Goal: Task Accomplishment & Management: Complete application form

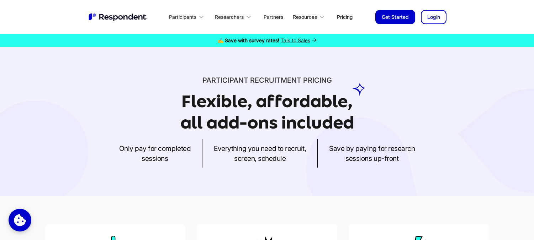
click at [347, 17] on link "Pricing" at bounding box center [344, 17] width 27 height 17
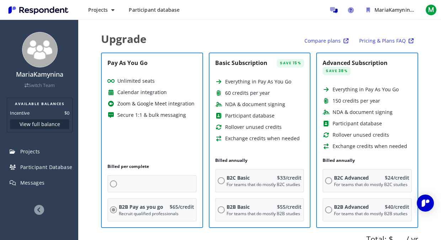
radio input "true"
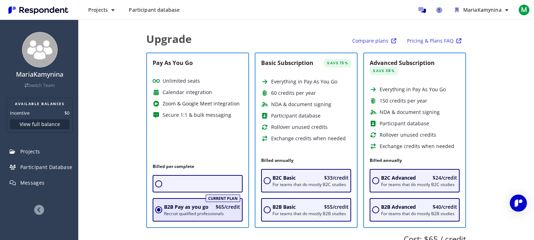
click at [38, 152] on span "Projects" at bounding box center [30, 151] width 20 height 7
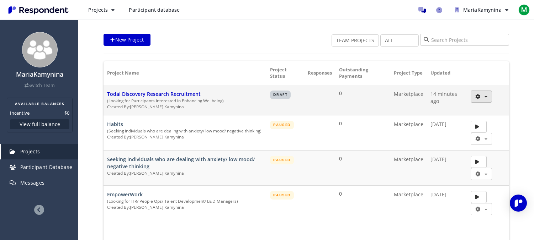
click at [441, 97] on icon "button" at bounding box center [477, 96] width 5 height 5
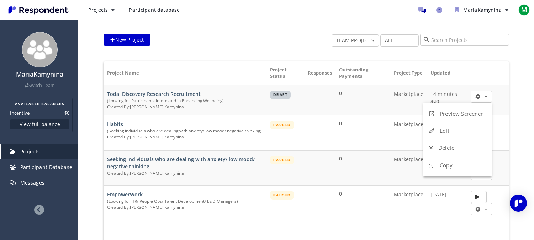
click at [243, 44] on md-backdrop at bounding box center [267, 120] width 534 height 240
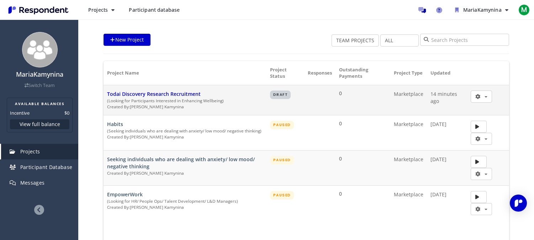
click at [163, 97] on span "Todai Discovery Research Recruitment" at bounding box center [154, 94] width 94 height 7
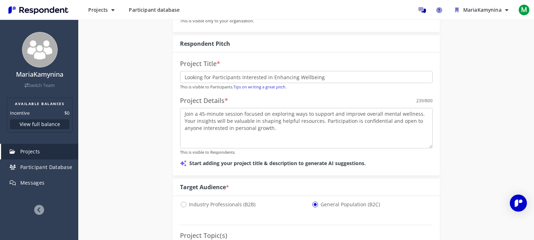
scroll to position [137, 0]
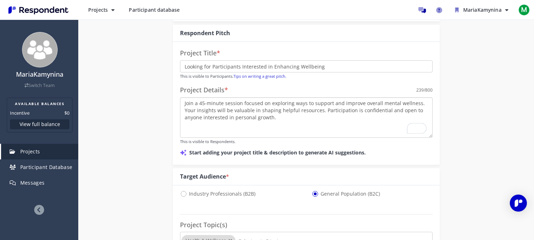
drag, startPoint x: 318, startPoint y: 112, endPoint x: 277, endPoint y: 111, distance: 40.6
click at [277, 111] on textarea "Join a 45-minute session focused on exploring ways to support and improve overa…" at bounding box center [306, 117] width 253 height 41
click at [287, 118] on textarea "Join a 45-minute session focused on exploring ways to support and improve overa…" at bounding box center [306, 117] width 253 height 41
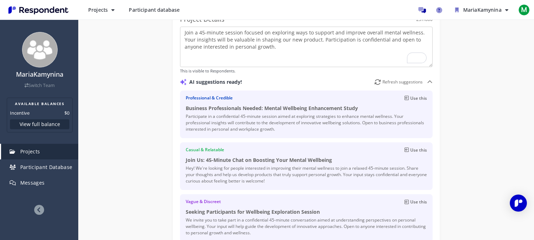
scroll to position [207, 0]
drag, startPoint x: 317, startPoint y: 43, endPoint x: 184, endPoint y: 42, distance: 132.3
click at [184, 42] on textarea "Join a 45-minute session focused on exploring ways to support and improve overa…" at bounding box center [306, 47] width 253 height 41
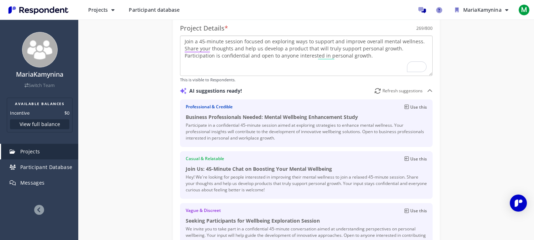
scroll to position [200, 0]
type textarea "Join a 45-minute session focused on exploring ways to support and improve overa…"
click at [433, 88] on div "Project Title * Looking for Participants Interested in Enhancing Wellbeing This…" at bounding box center [306, 119] width 267 height 279
click at [430, 88] on icon at bounding box center [430, 90] width 6 height 6
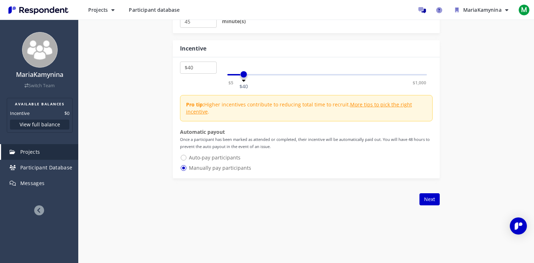
scroll to position [505, 0]
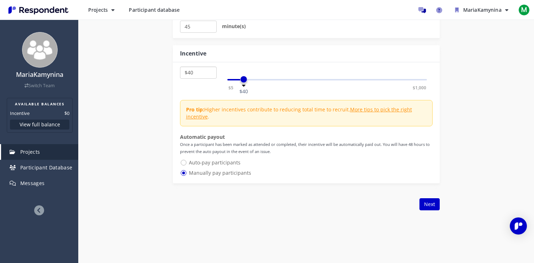
click at [195, 74] on select "$5 $10 $15 $20 $25 $30 $35 $40 $45 $50 $55 $60 $65 $70 $75 $80 $85 $90 $95 $100…" at bounding box center [198, 73] width 37 height 12
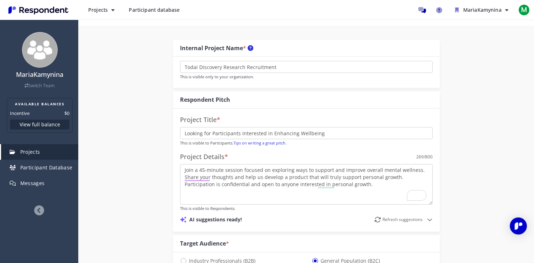
scroll to position [74, 0]
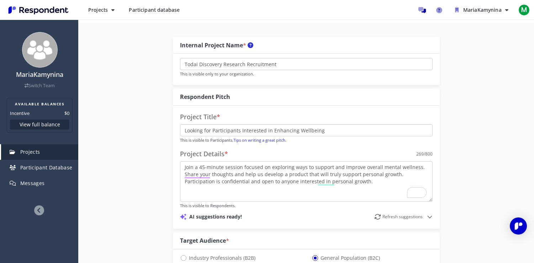
drag, startPoint x: 188, startPoint y: 131, endPoint x: 325, endPoint y: 125, distance: 137.0
click at [325, 125] on input "Looking for Participants Interested in Enhancing Wellbeing" at bounding box center [306, 130] width 253 height 12
click at [325, 128] on input "Looking for Participants Interested in Enhancing Wellbeing" at bounding box center [306, 130] width 253 height 12
drag, startPoint x: 325, startPoint y: 132, endPoint x: 197, endPoint y: 125, distance: 128.5
click at [197, 125] on input "Looking for Participants Interested in Enhancing Wellbeing" at bounding box center [306, 130] width 253 height 12
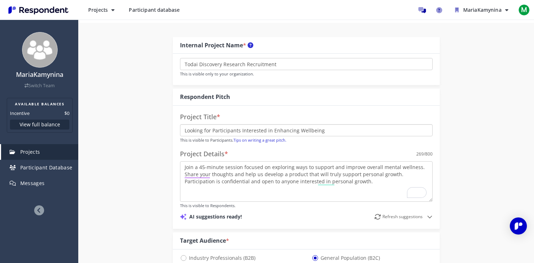
click at [193, 129] on input "Looking for Participants Interested in Enhancing Wellbeing" at bounding box center [306, 130] width 253 height 12
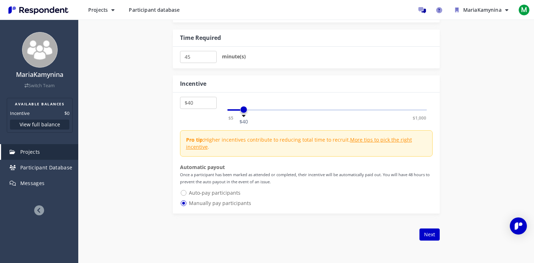
scroll to position [478, 0]
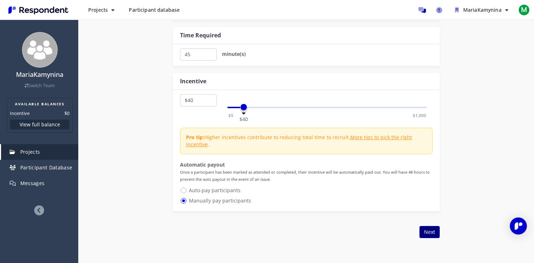
click at [425, 232] on button "Next" at bounding box center [429, 232] width 20 height 12
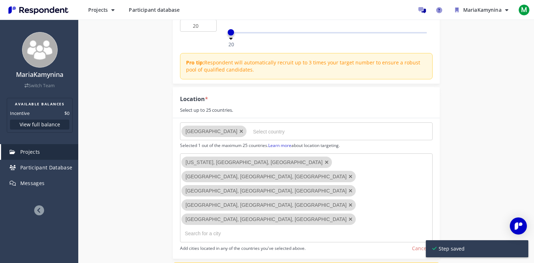
scroll to position [0, 0]
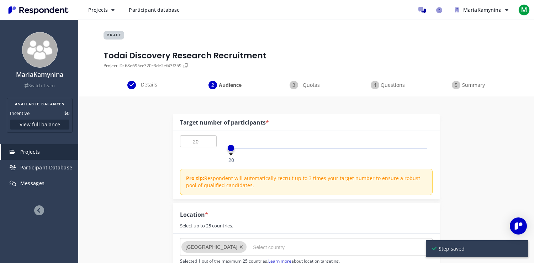
click at [136, 83] on div "Details" at bounding box center [143, 85] width 81 height 9
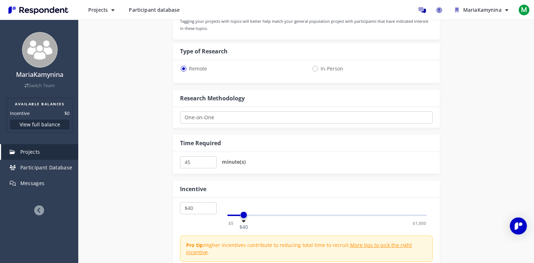
scroll to position [379, 0]
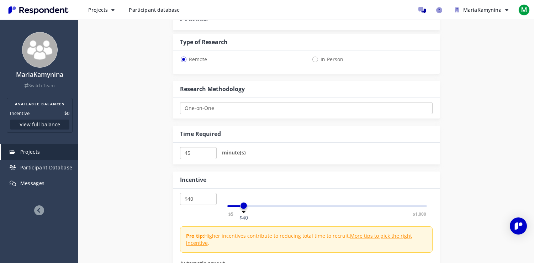
drag, startPoint x: 197, startPoint y: 154, endPoint x: 177, endPoint y: 152, distance: 19.3
click at [178, 153] on div "45 minute(s)" at bounding box center [306, 154] width 267 height 22
type input "60"
click at [133, 180] on div "Internal Project Name * Todai Discovery Research Recruitment This is visible on…" at bounding box center [306, 32] width 416 height 631
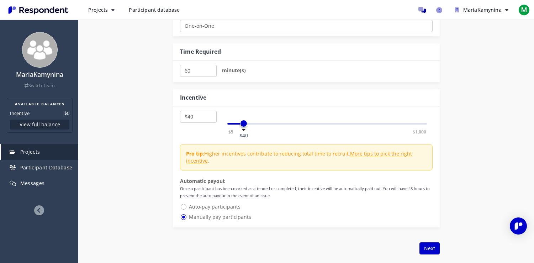
scroll to position [466, 0]
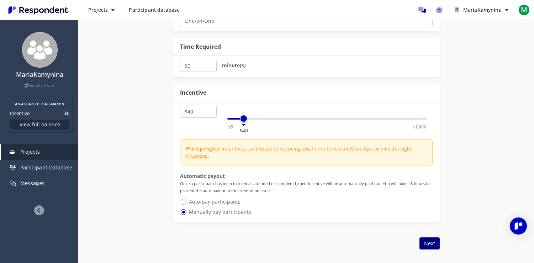
click at [426, 240] on button "Next" at bounding box center [429, 243] width 20 height 12
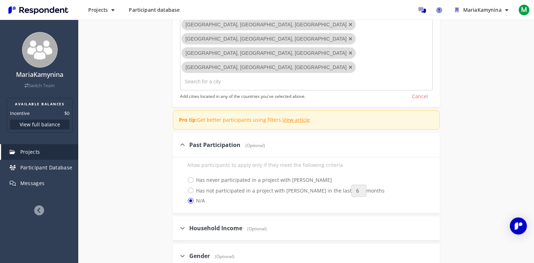
scroll to position [275, 0]
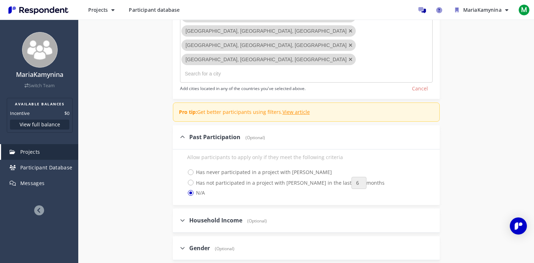
click at [195, 216] on span "Household Income" at bounding box center [215, 220] width 53 height 8
click at [177, 218] on input "Household Income (Optional)" at bounding box center [175, 220] width 5 height 5
checkbox input "true"
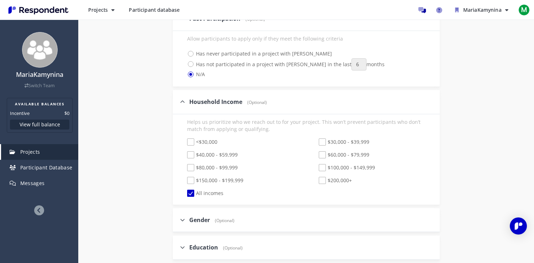
scroll to position [390, 0]
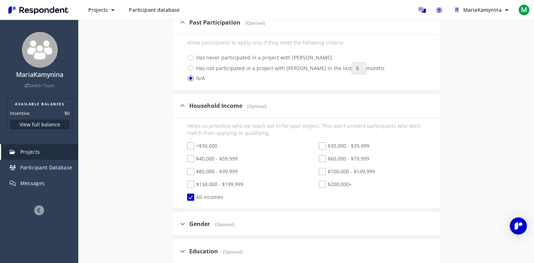
click at [190, 193] on span "All incomes" at bounding box center [205, 197] width 36 height 9
click at [185, 195] on input "All incomes" at bounding box center [182, 197] width 5 height 5
checkbox input "false"
click at [189, 168] on span "$80,000 - $99,999" at bounding box center [212, 172] width 51 height 9
click at [185, 169] on input "$80,000 - $99,999" at bounding box center [182, 171] width 5 height 5
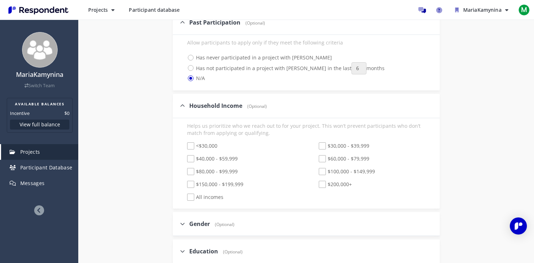
checkbox input "true"
click at [189, 181] on span "$150,000 - $199,999" at bounding box center [215, 185] width 56 height 9
click at [185, 182] on input "$150,000 - $199,999" at bounding box center [182, 184] width 5 height 5
checkbox input "true"
click at [190, 168] on span "$80,000 - $99,999" at bounding box center [212, 172] width 51 height 9
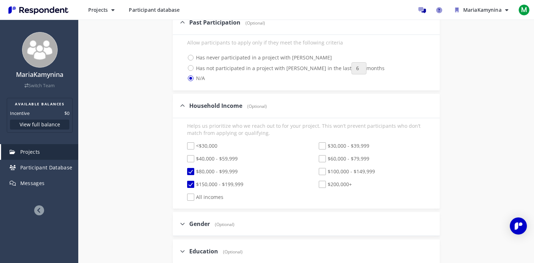
click at [185, 169] on input "$80,000 - $99,999" at bounding box center [182, 171] width 5 height 5
checkbox input "false"
click at [211, 181] on span "$150,000 - $199,999" at bounding box center [215, 185] width 56 height 9
click at [185, 182] on input "$150,000 - $199,999" at bounding box center [182, 184] width 5 height 5
checkbox input "false"
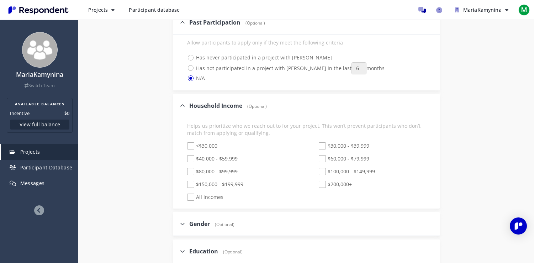
click at [338, 168] on span "$100,000 - $149,999" at bounding box center [347, 172] width 56 height 9
click at [316, 169] on input "$100,000 - $149,999" at bounding box center [314, 171] width 5 height 5
checkbox input "true"
click at [209, 181] on span "$150,000 - $199,999" at bounding box center [215, 185] width 56 height 9
click at [185, 182] on input "$150,000 - $199,999" at bounding box center [182, 184] width 5 height 5
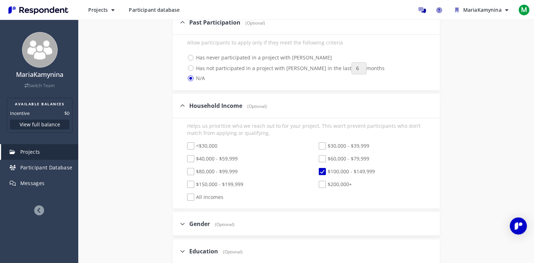
checkbox input "true"
click at [337, 181] on span "$200,000+" at bounding box center [335, 185] width 33 height 9
click at [316, 182] on input "$200,000+" at bounding box center [314, 184] width 5 height 5
checkbox input "true"
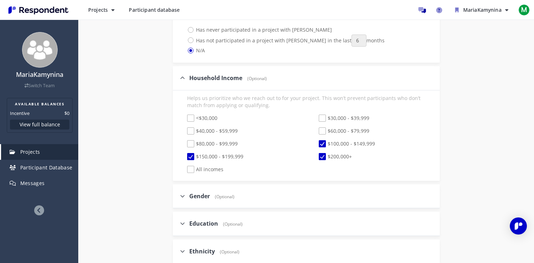
scroll to position [419, 0]
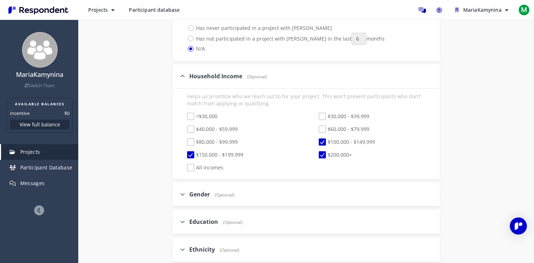
click at [201, 190] on span "Gender" at bounding box center [199, 194] width 21 height 8
click at [177, 192] on input "Gender (Optional)" at bounding box center [175, 194] width 5 height 5
checkbox input "true"
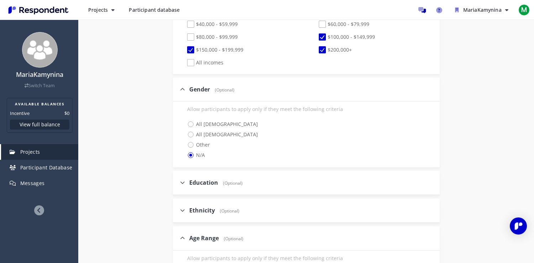
scroll to position [528, 0]
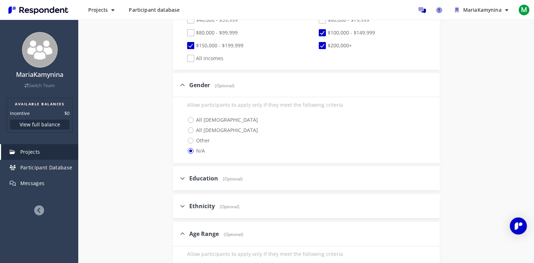
click at [209, 174] on span "Education" at bounding box center [203, 178] width 29 height 8
click at [177, 176] on input "Education (Optional)" at bounding box center [175, 178] width 5 height 5
checkbox input "true"
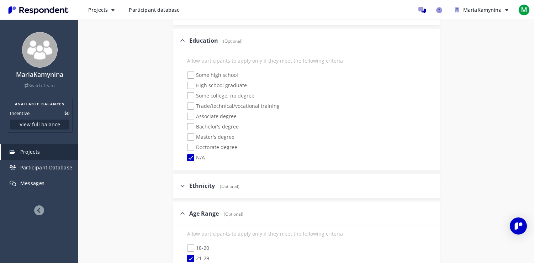
scroll to position [668, 0]
click at [201, 180] on span "Ethnicity" at bounding box center [202, 184] width 26 height 8
click at [177, 182] on input "Ethnicity (Optional)" at bounding box center [175, 184] width 5 height 5
checkbox input "true"
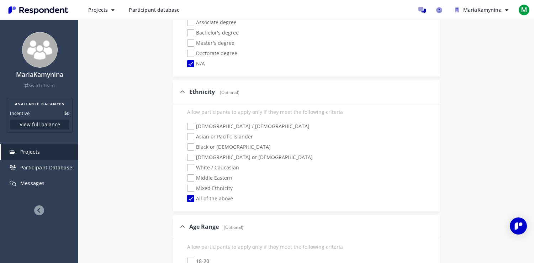
scroll to position [902, 0]
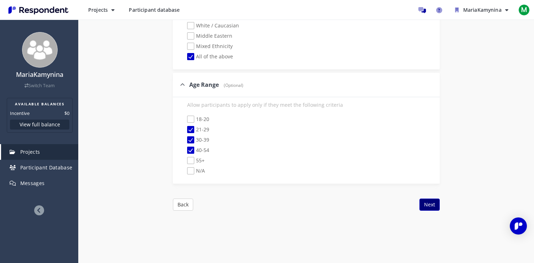
click at [432, 198] on button "Next" at bounding box center [429, 204] width 20 height 12
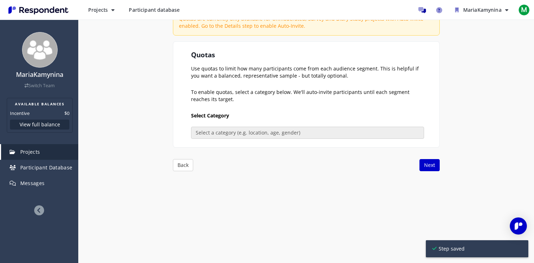
scroll to position [0, 0]
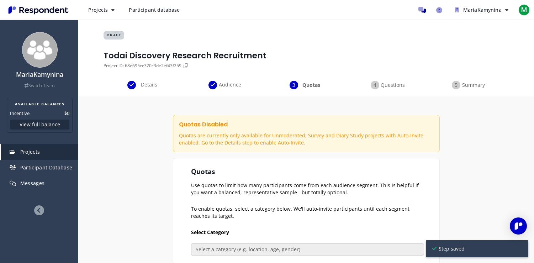
click at [225, 87] on span "Audience" at bounding box center [229, 84] width 23 height 7
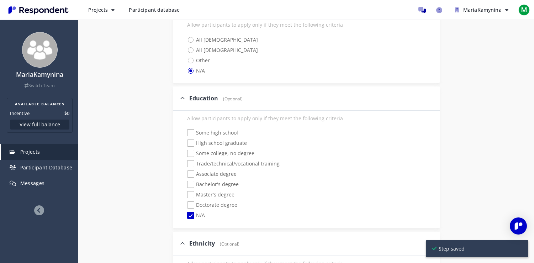
scroll to position [902, 0]
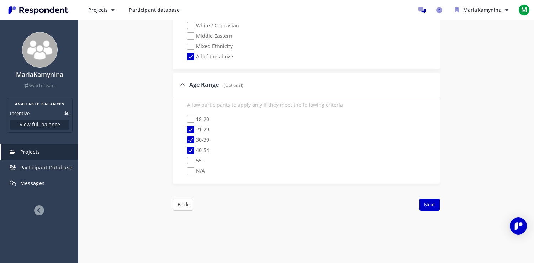
click at [201, 126] on span "21-29" at bounding box center [198, 130] width 22 height 9
click at [185, 127] on input "21-29" at bounding box center [182, 129] width 5 height 5
checkbox input "false"
click at [432, 198] on button "Next" at bounding box center [429, 204] width 20 height 12
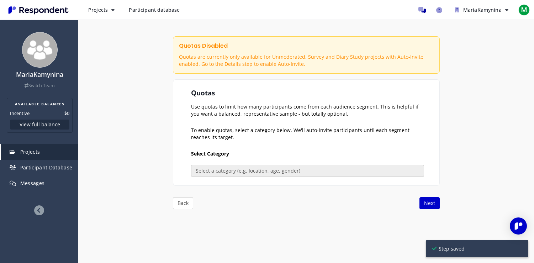
scroll to position [20, 0]
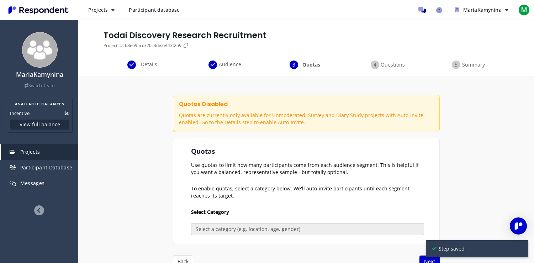
click at [397, 65] on span "Questions" at bounding box center [392, 64] width 23 height 7
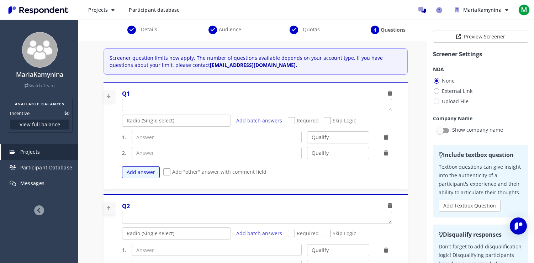
scroll to position [34, 0]
click at [36, 166] on span "Participant Database" at bounding box center [46, 167] width 52 height 7
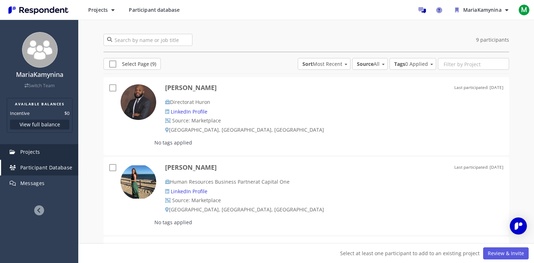
click at [44, 152] on link "Projects" at bounding box center [39, 152] width 77 height 16
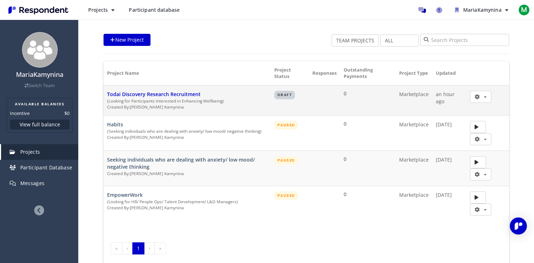
click at [153, 94] on span "Todai Discovery Research Recruitment" at bounding box center [154, 94] width 94 height 7
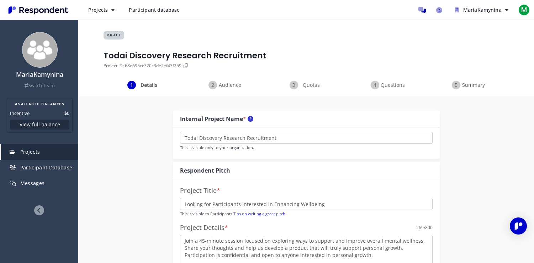
click at [223, 85] on span "Audience" at bounding box center [229, 84] width 23 height 7
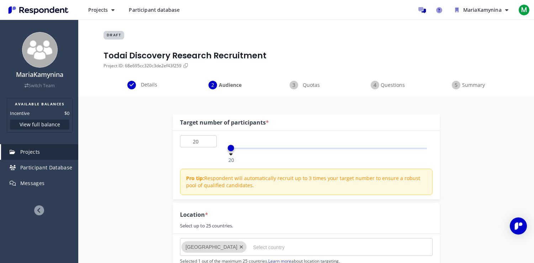
click at [387, 85] on span "Questions" at bounding box center [392, 84] width 23 height 7
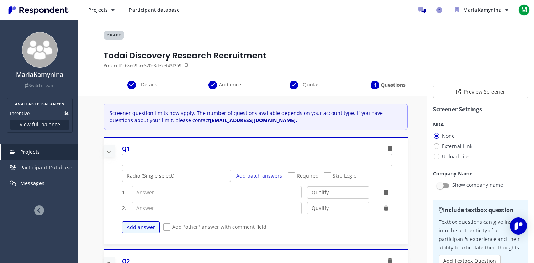
click at [33, 149] on span "Projects" at bounding box center [30, 151] width 20 height 7
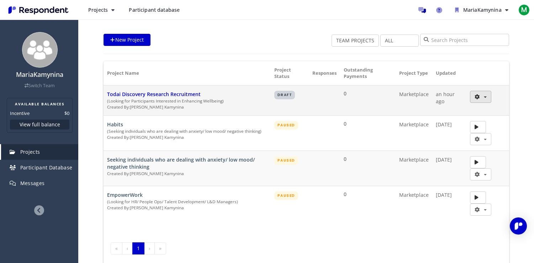
click at [441, 94] on button "button" at bounding box center [480, 97] width 21 height 12
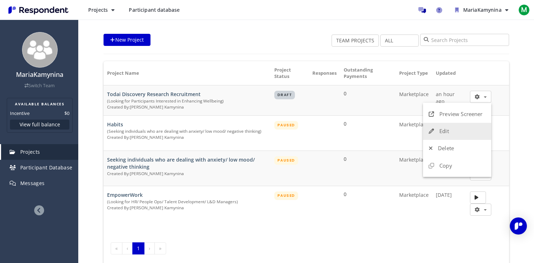
click at [441, 132] on link "Edit" at bounding box center [457, 131] width 68 height 17
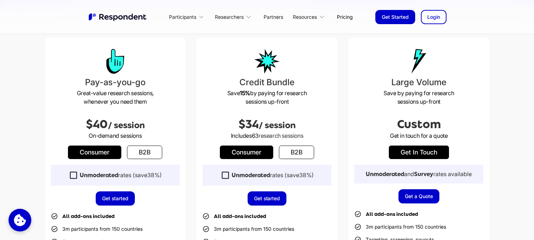
scroll to position [212, 0]
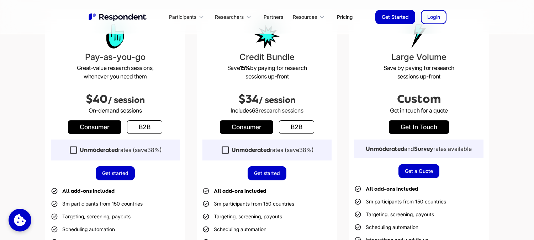
click at [142, 124] on link "b2b" at bounding box center [144, 128] width 35 height 14
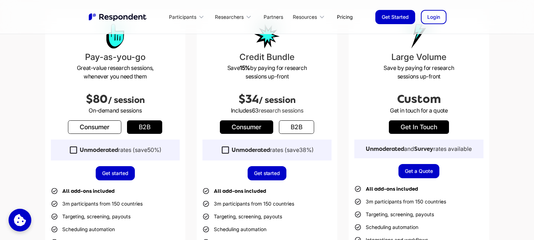
click at [111, 128] on link "Consumer" at bounding box center [94, 128] width 53 height 14
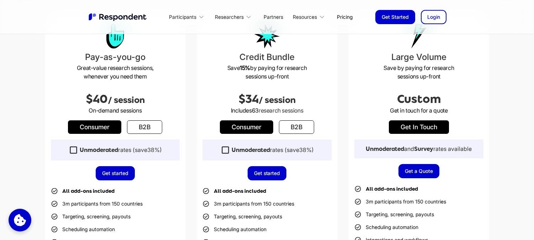
click at [145, 128] on link "b2b" at bounding box center [144, 128] width 35 height 14
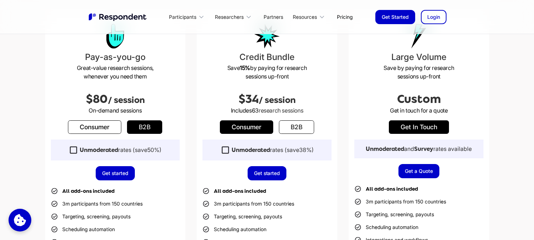
click at [107, 124] on link "Consumer" at bounding box center [94, 128] width 53 height 14
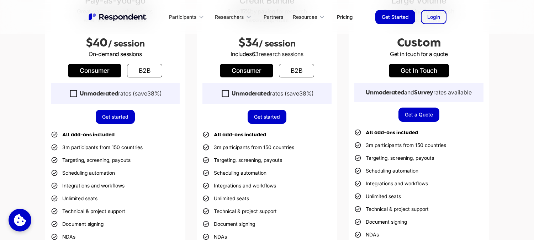
scroll to position [271, 0]
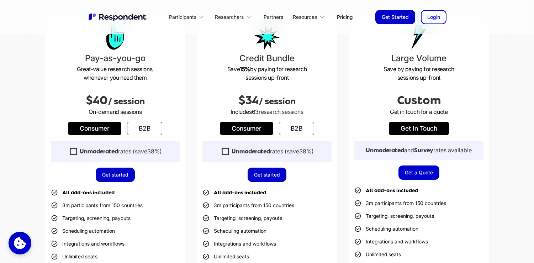
scroll to position [183, 0]
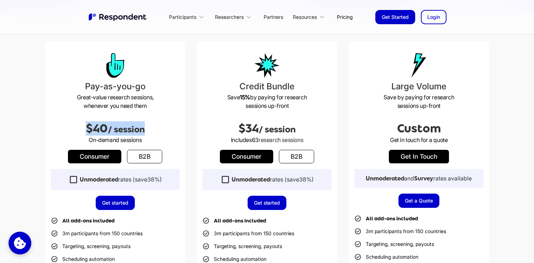
drag, startPoint x: 80, startPoint y: 129, endPoint x: 169, endPoint y: 130, distance: 88.6
click at [169, 130] on h2 "$40 / session" at bounding box center [115, 128] width 129 height 14
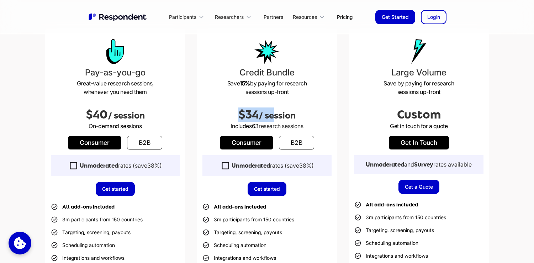
drag, startPoint x: 231, startPoint y: 112, endPoint x: 283, endPoint y: 112, distance: 52.3
click at [283, 112] on h2 "$34 / session" at bounding box center [266, 114] width 129 height 14
click at [283, 112] on span "/ session" at bounding box center [277, 116] width 37 height 10
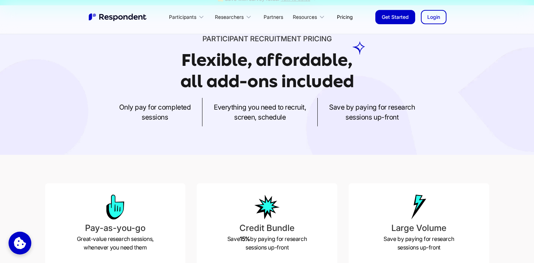
scroll to position [35, 0]
